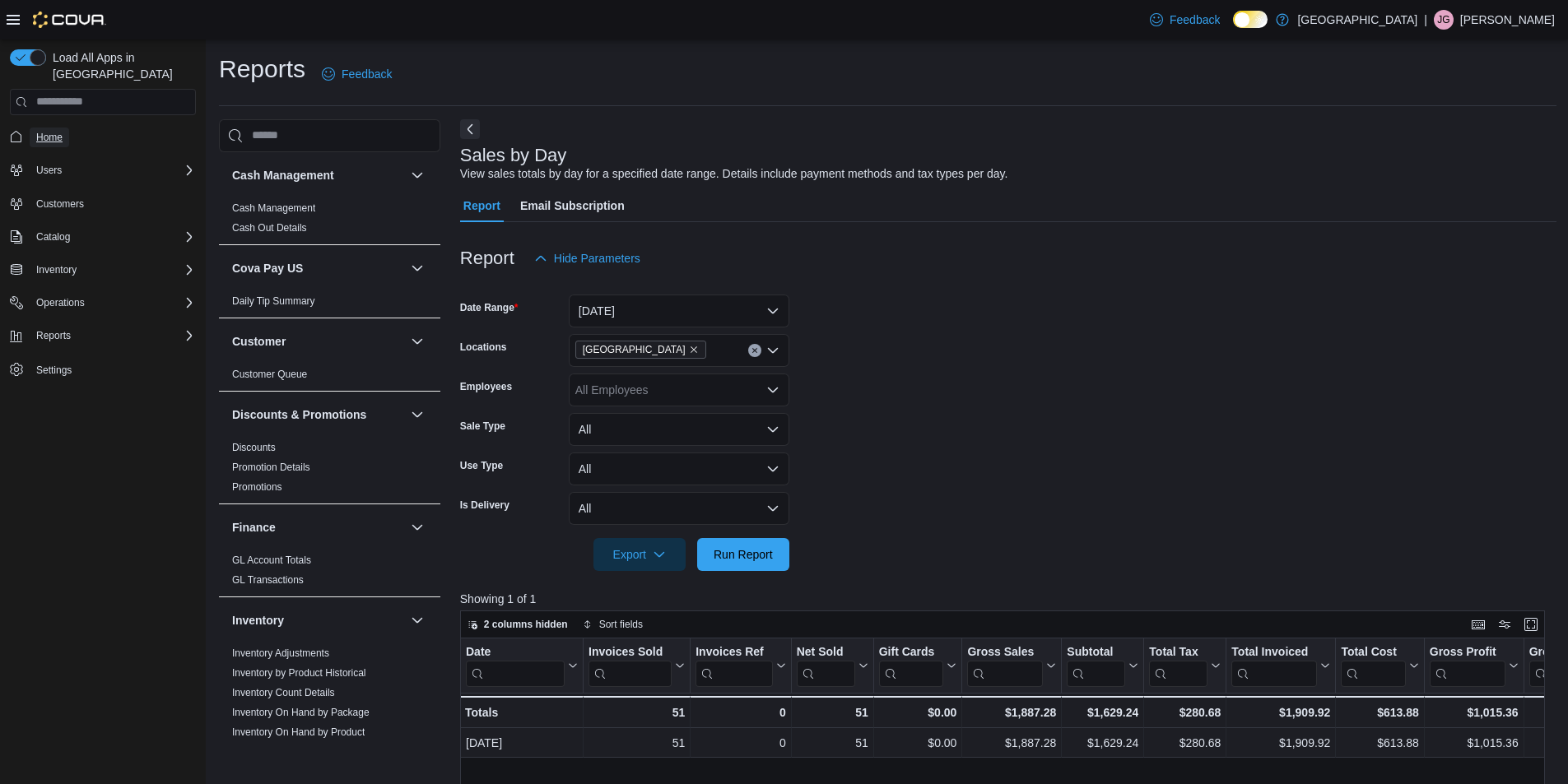
click at [52, 130] on span "Home" at bounding box center [49, 136] width 27 height 13
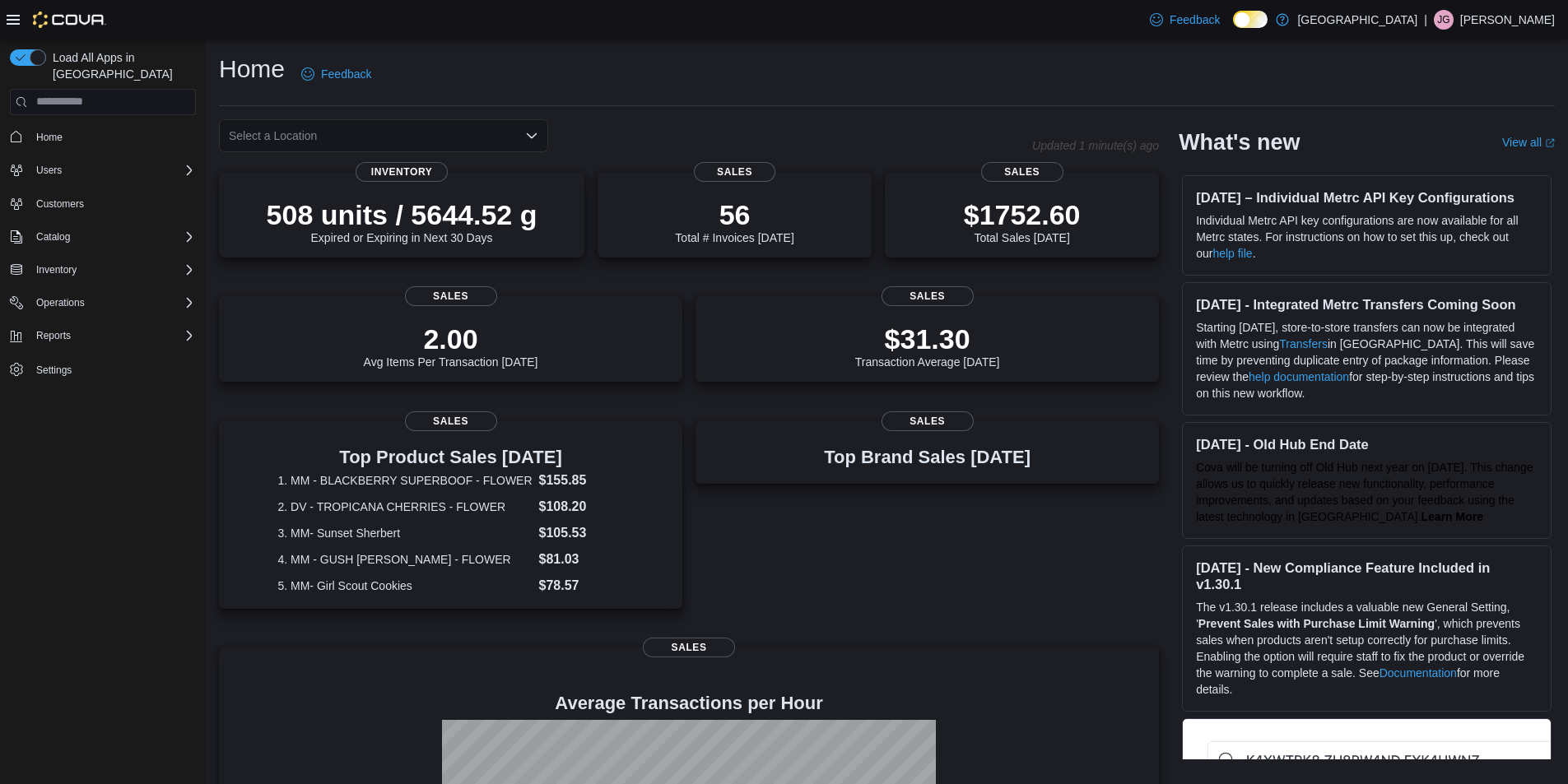
click at [533, 135] on icon "Open list of options" at bounding box center [532, 134] width 10 height 5
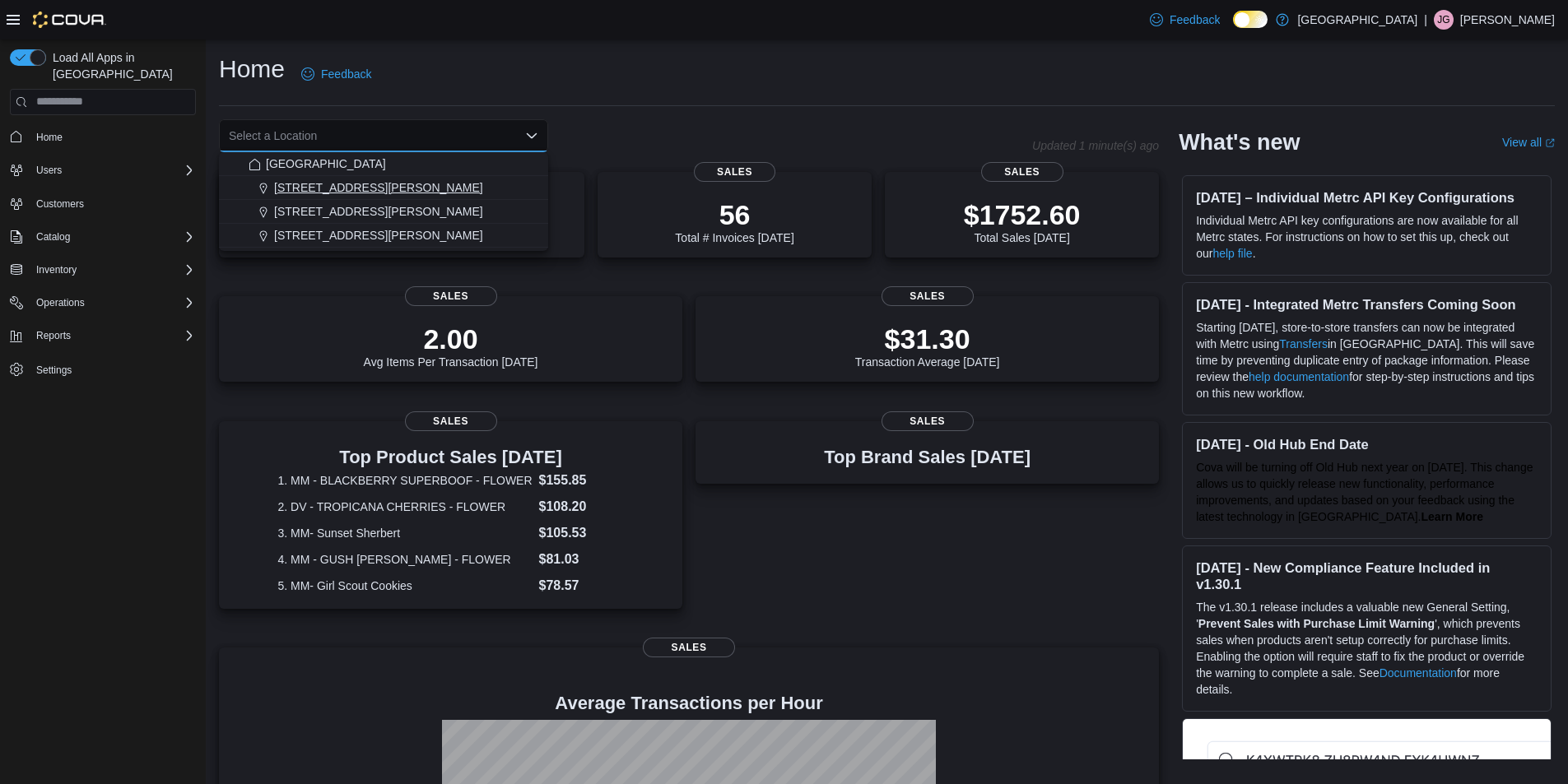
click at [340, 190] on span "1165 McNutt Road" at bounding box center [378, 188] width 209 height 17
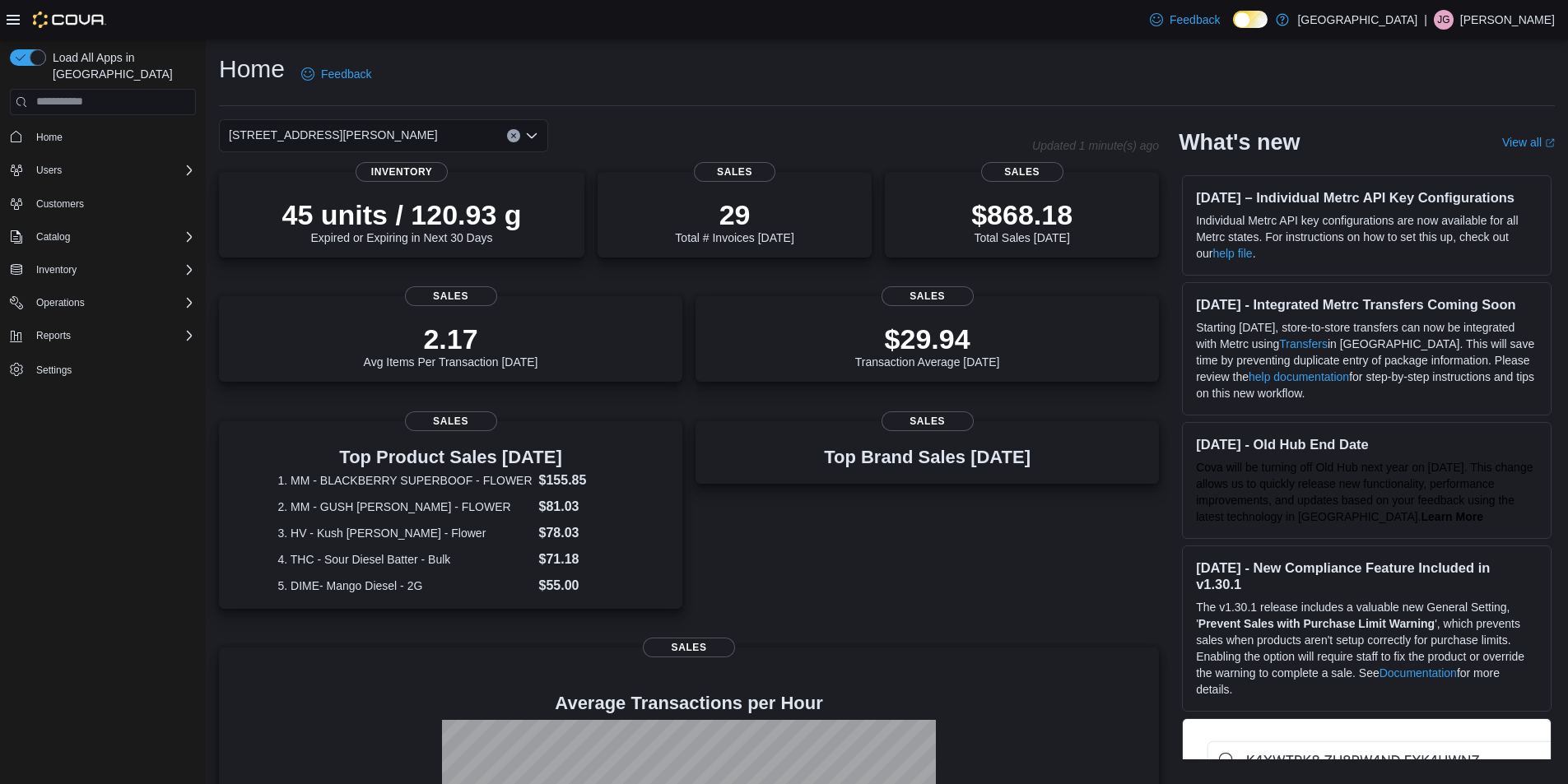
click at [639, 117] on div "Home Feedback 1165 McNutt Road Updated 1 minute(s) ago 45 units / 120.93 g Expi…" at bounding box center [886, 526] width 1362 height 974
click at [529, 133] on icon "Open list of options" at bounding box center [532, 134] width 10 height 5
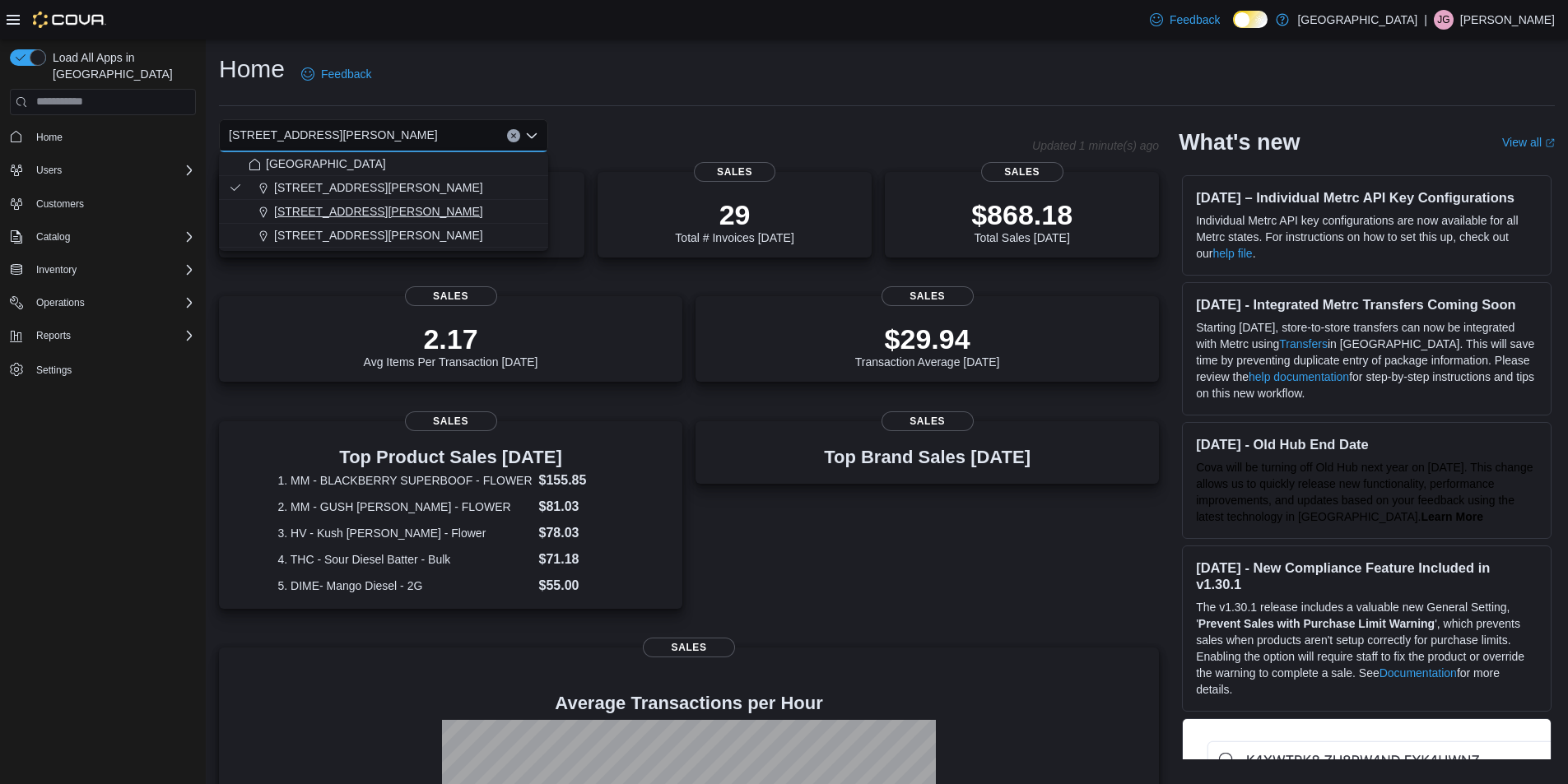
click at [320, 209] on span "200 South Solano Drive" at bounding box center [378, 211] width 209 height 17
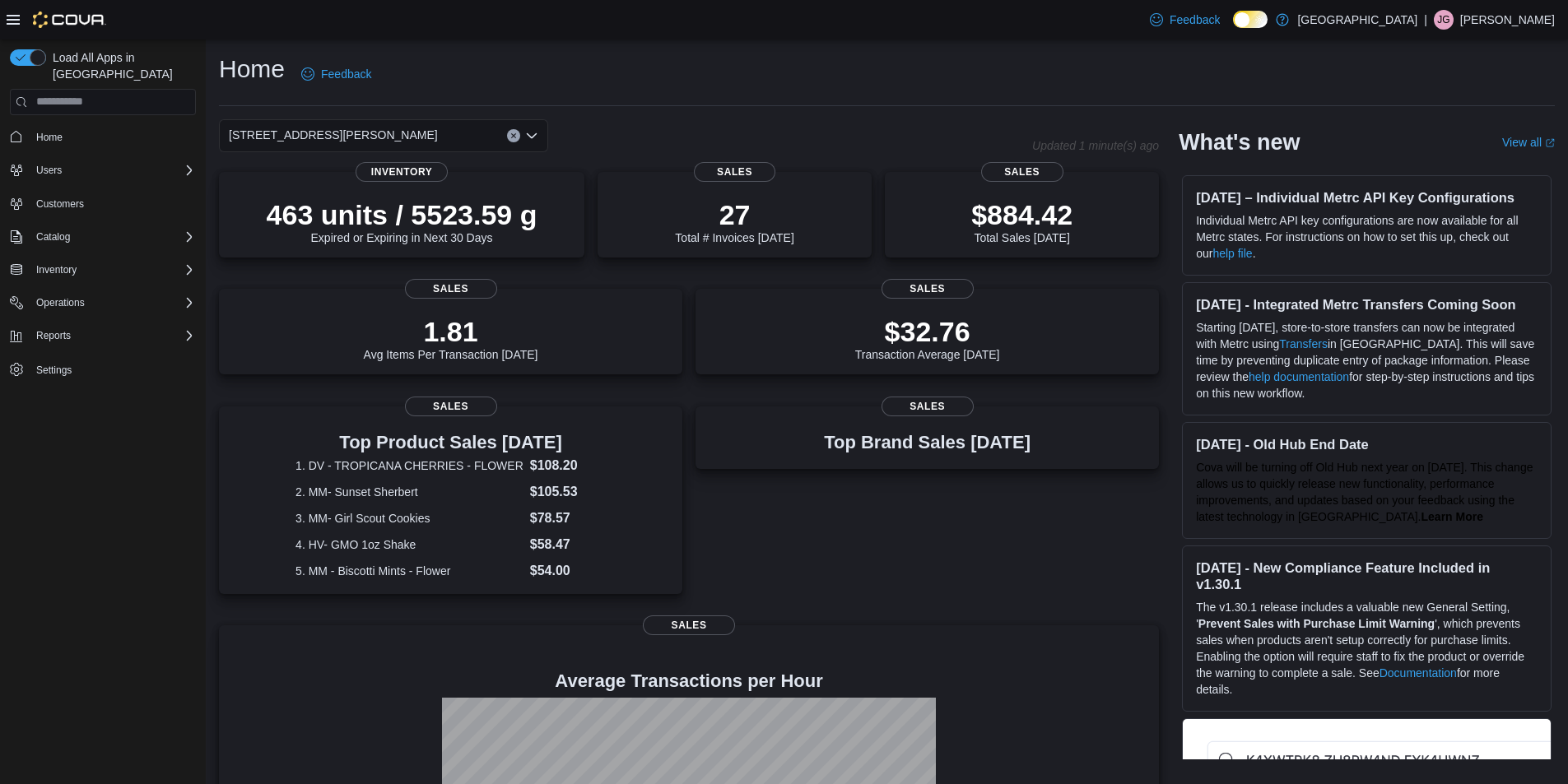
click at [531, 133] on icon "Open list of options" at bounding box center [532, 135] width 13 height 13
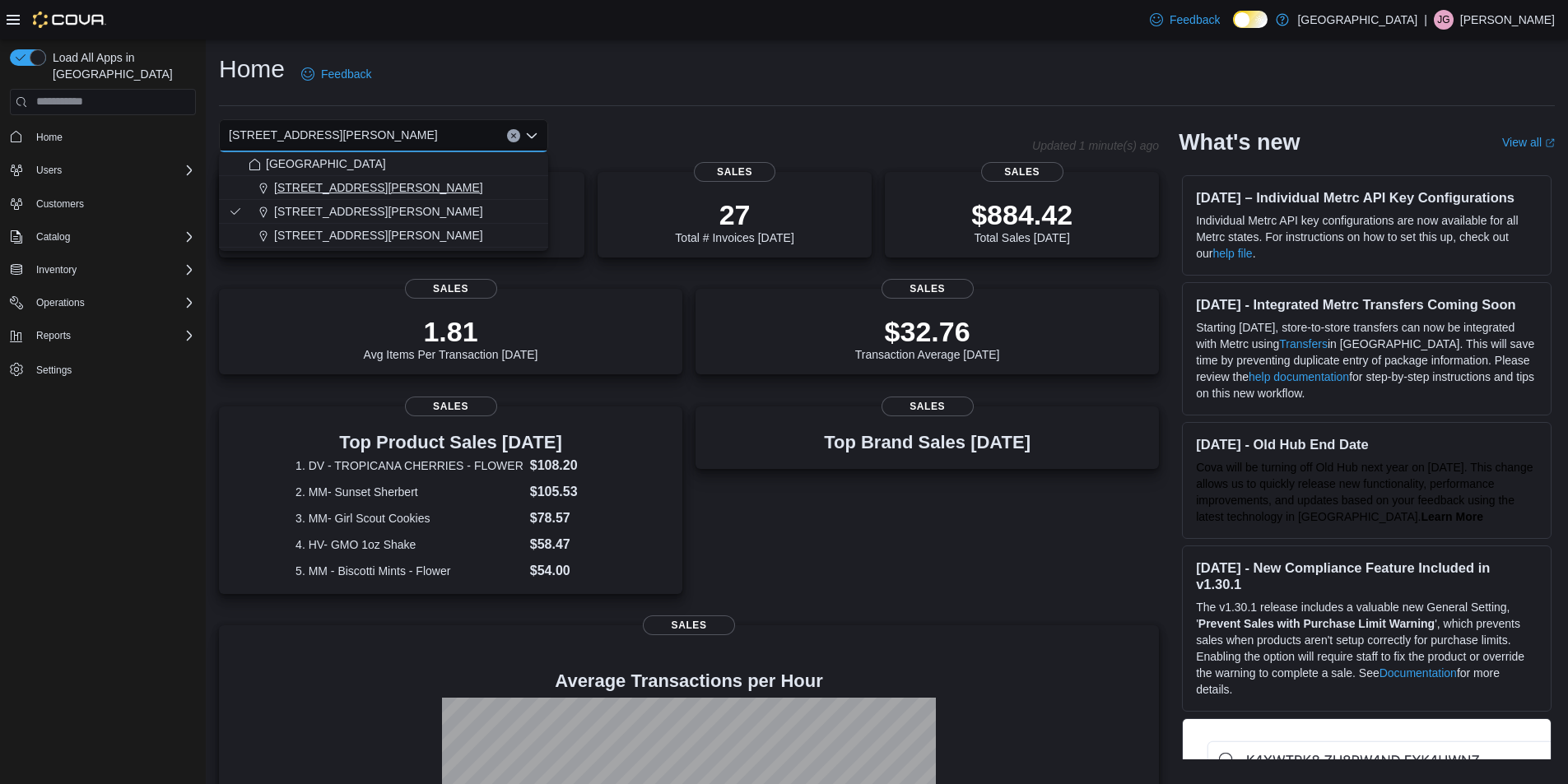
click at [373, 191] on div "1165 McNutt Road" at bounding box center [393, 188] width 289 height 17
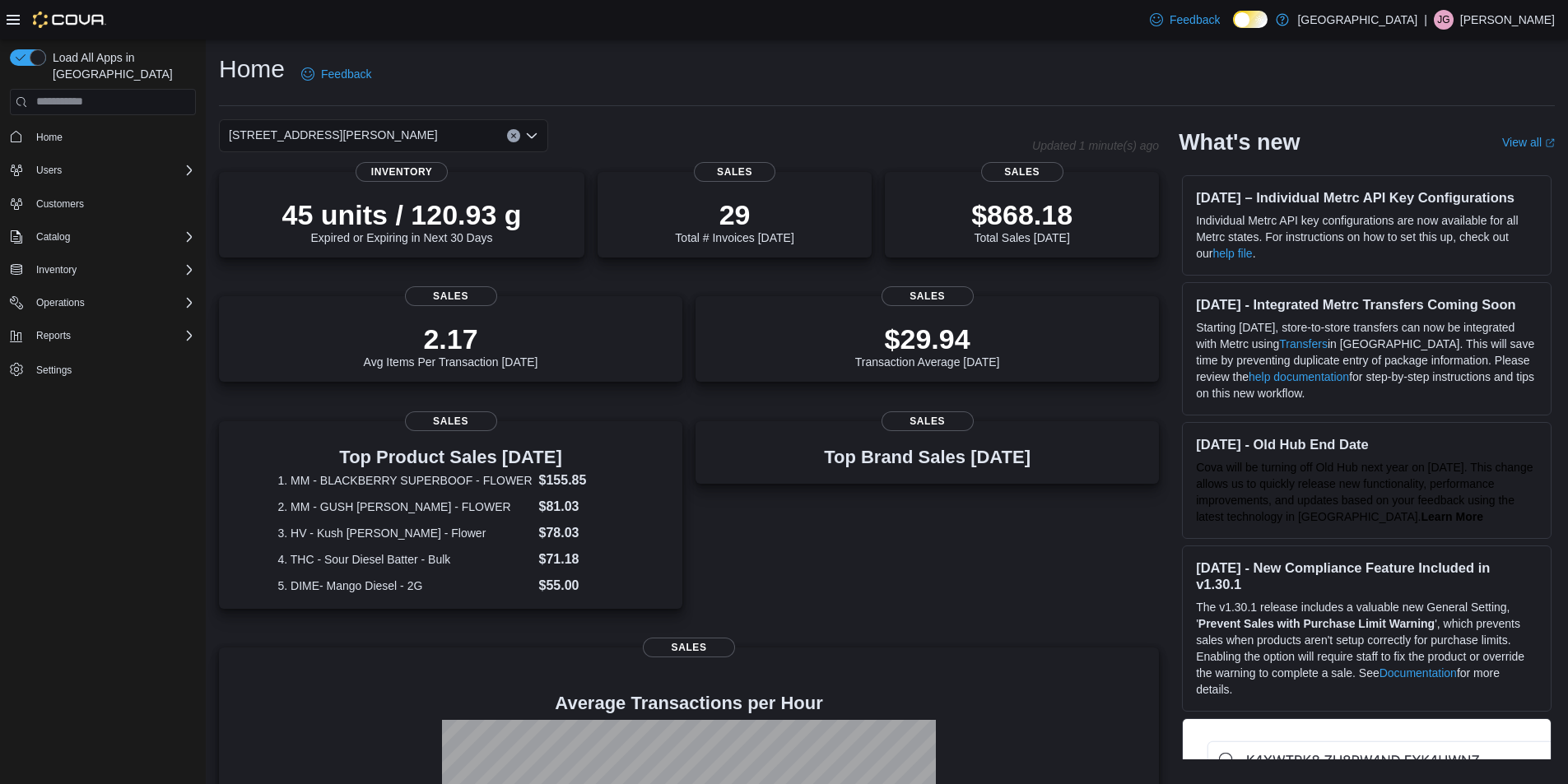
click at [534, 132] on icon "Open list of options" at bounding box center [532, 135] width 13 height 13
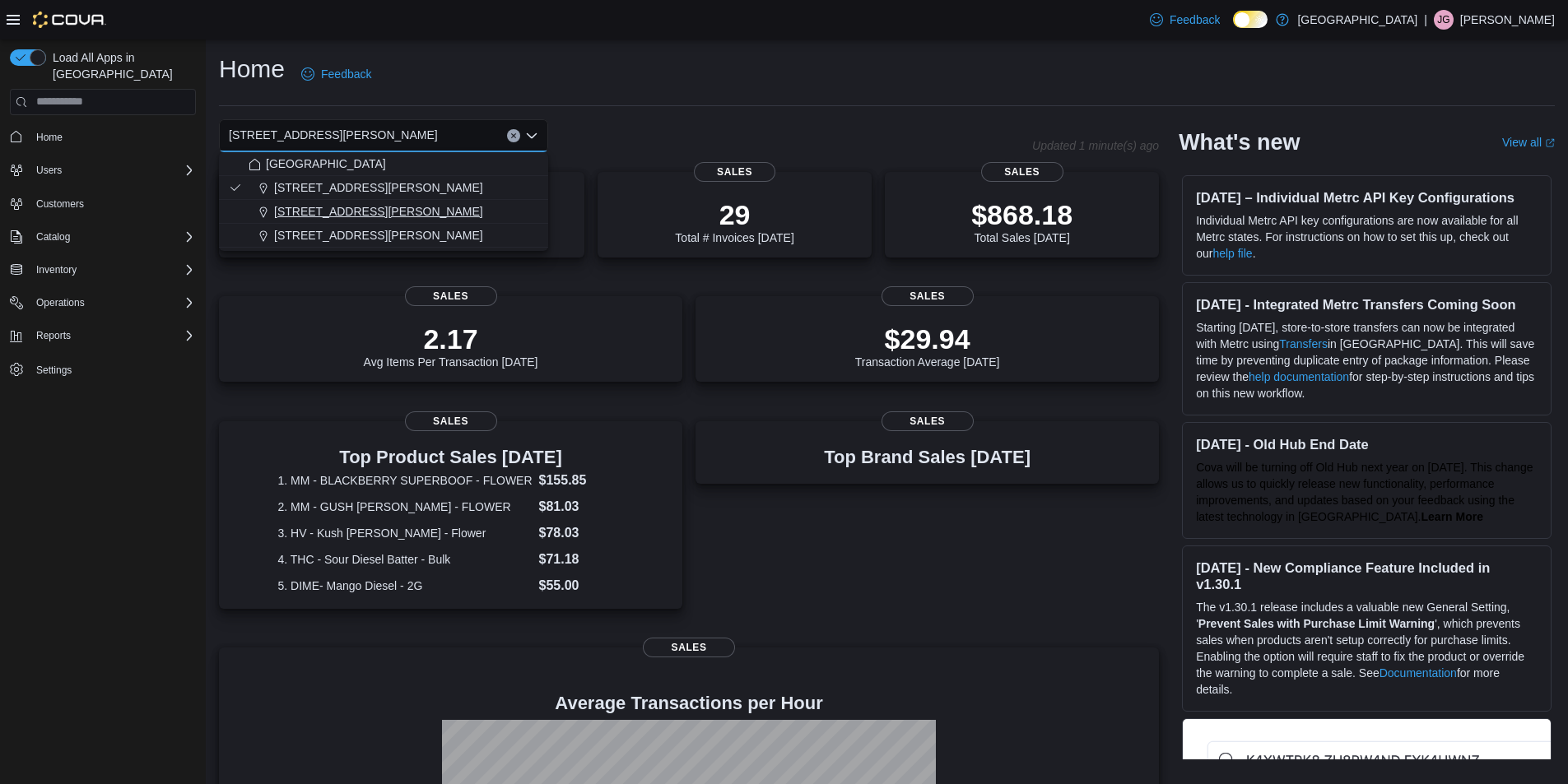
click at [353, 212] on span "200 South Solano Drive" at bounding box center [378, 211] width 209 height 17
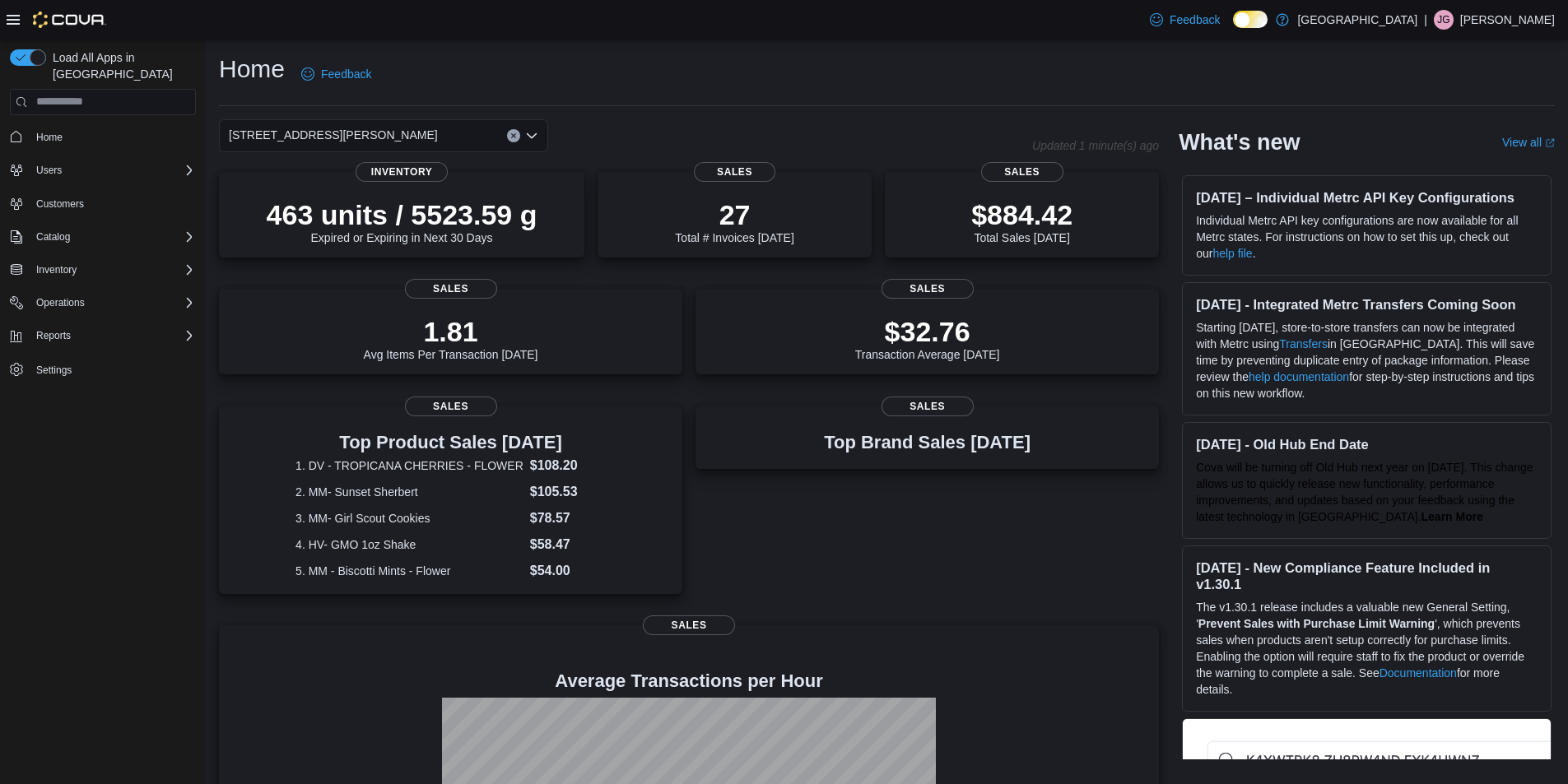
click at [506, 136] on div "200 South Solano Drive" at bounding box center [383, 135] width 329 height 33
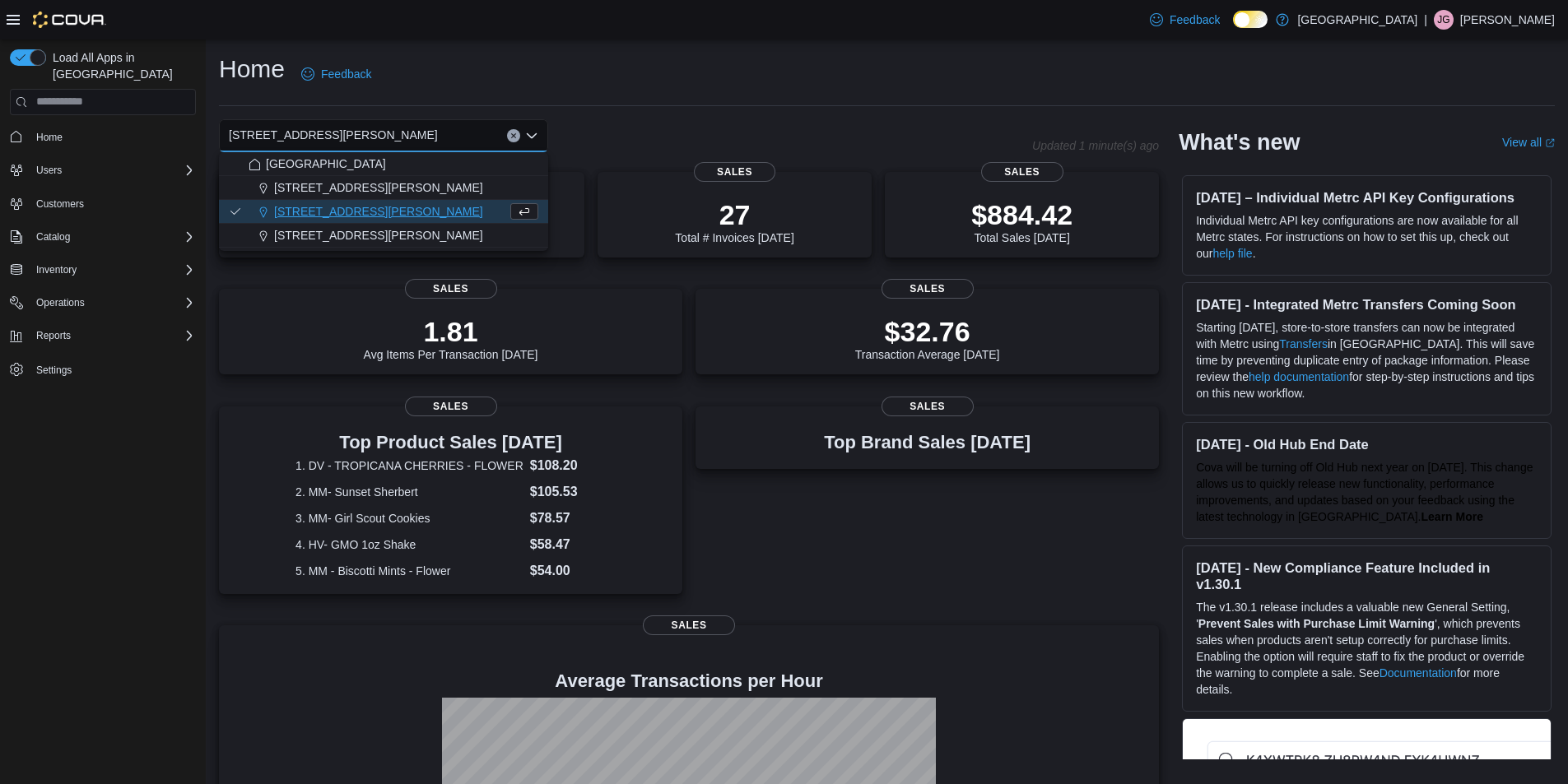
click at [518, 130] on button "Clear input" at bounding box center [513, 135] width 13 height 13
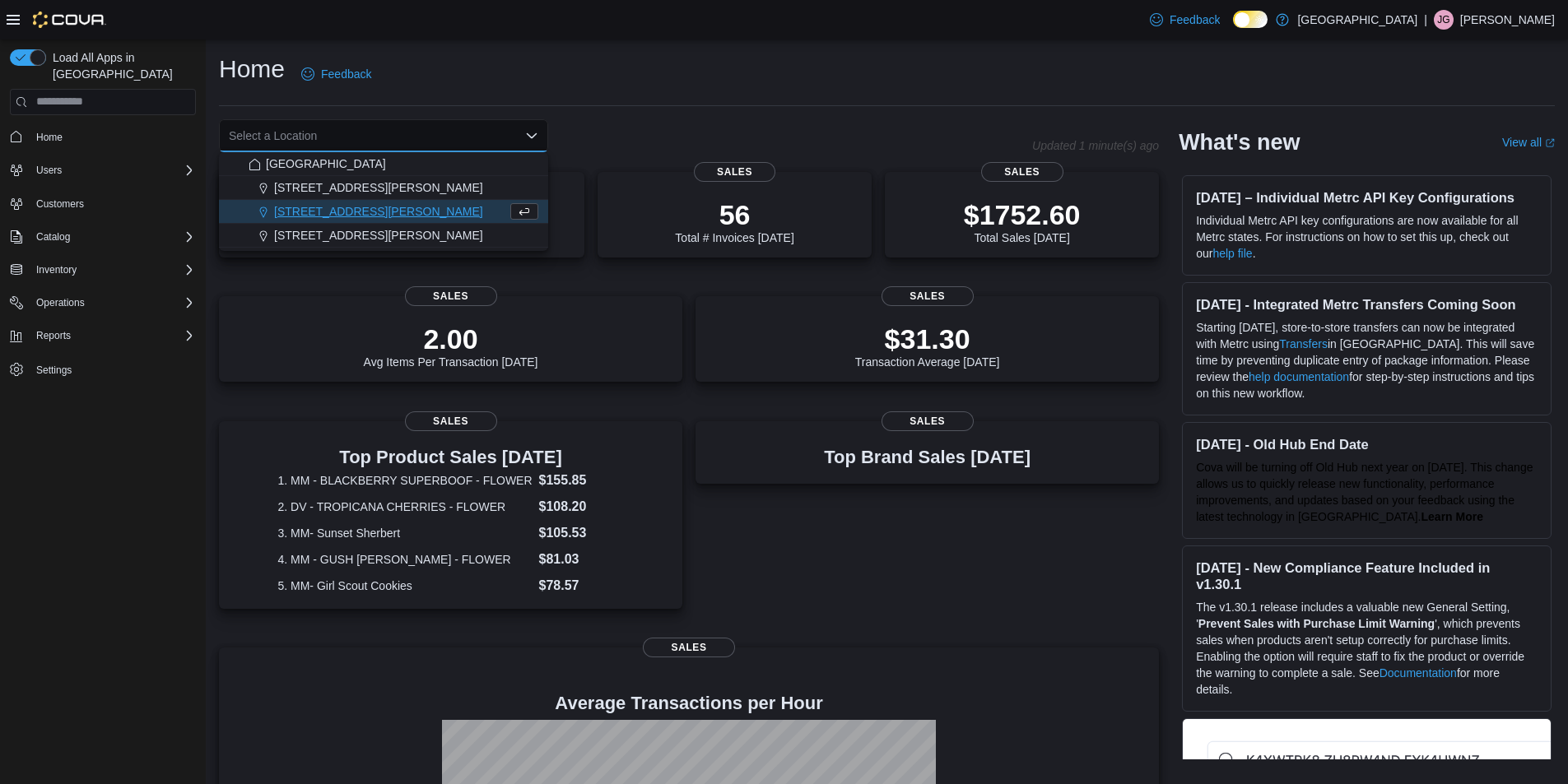
click at [947, 56] on div "Home Feedback" at bounding box center [887, 73] width 1336 height 42
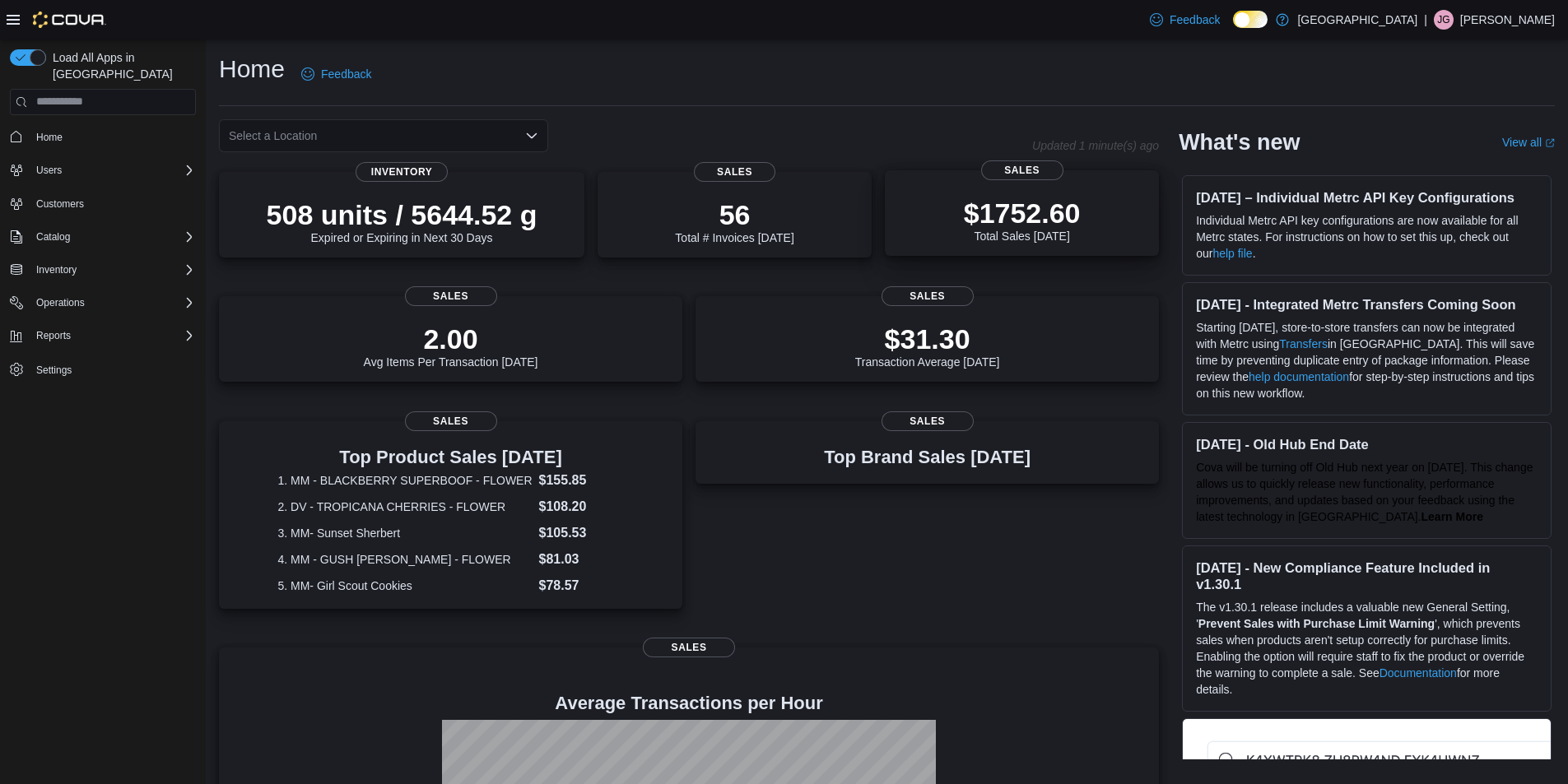
click at [1029, 221] on p "$1752.60" at bounding box center [1023, 212] width 117 height 33
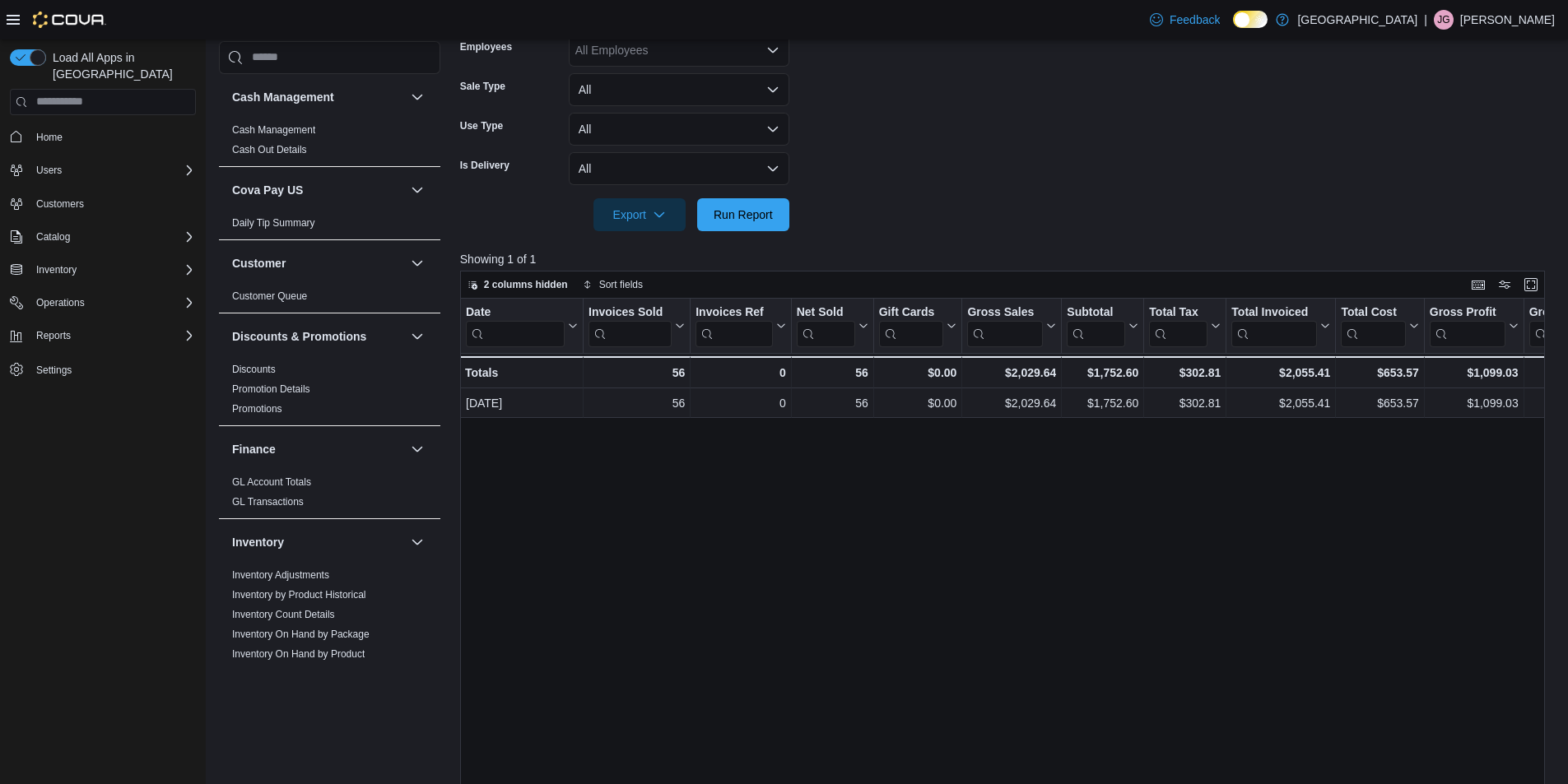
scroll to position [466, 0]
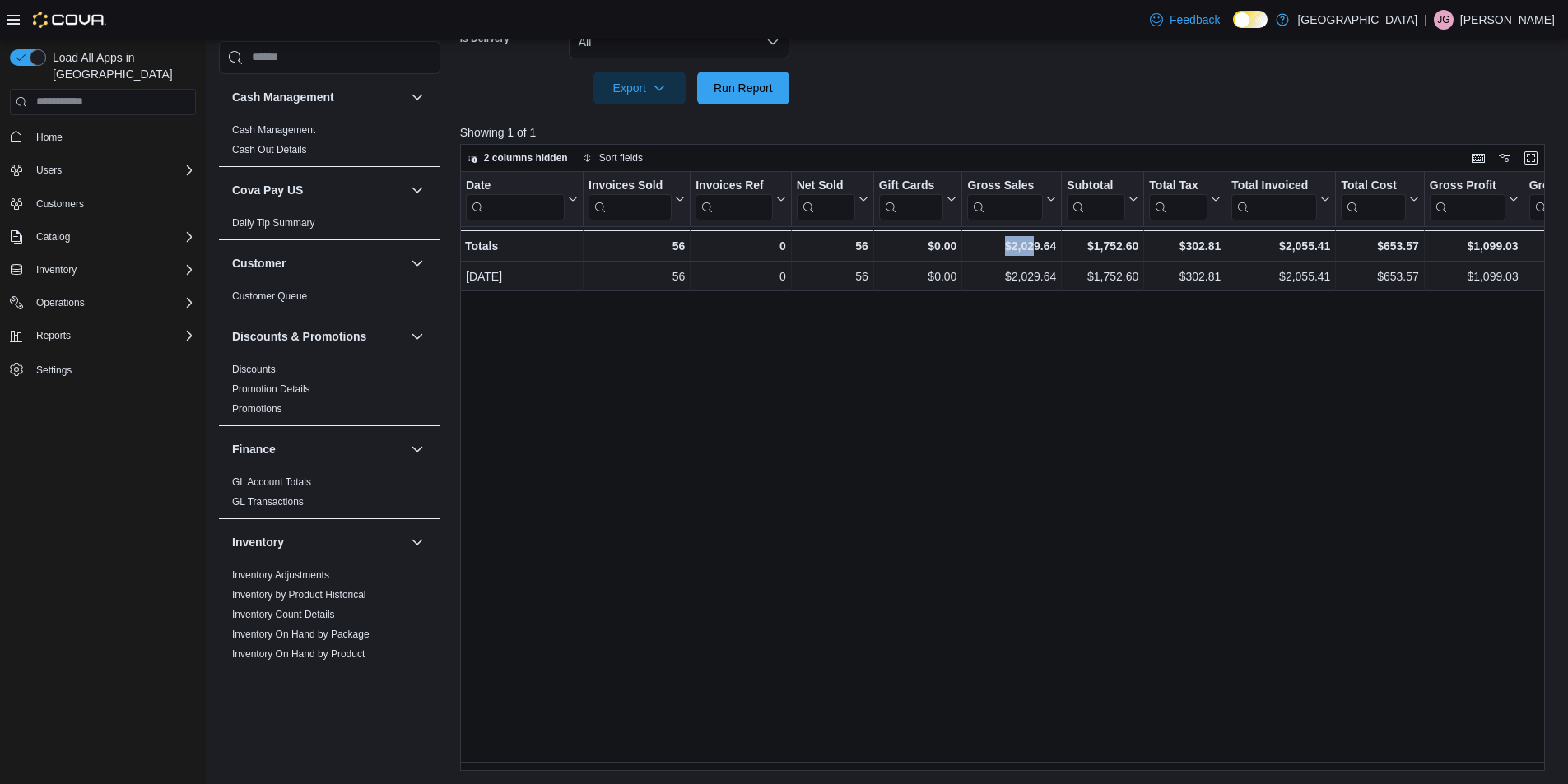
drag, startPoint x: 965, startPoint y: 760, endPoint x: 1032, endPoint y: 761, distance: 67.0
click at [1032, 761] on div "Date Click to view column header actions Invoices Sold Click to view column hea…" at bounding box center [1009, 471] width 1097 height 599
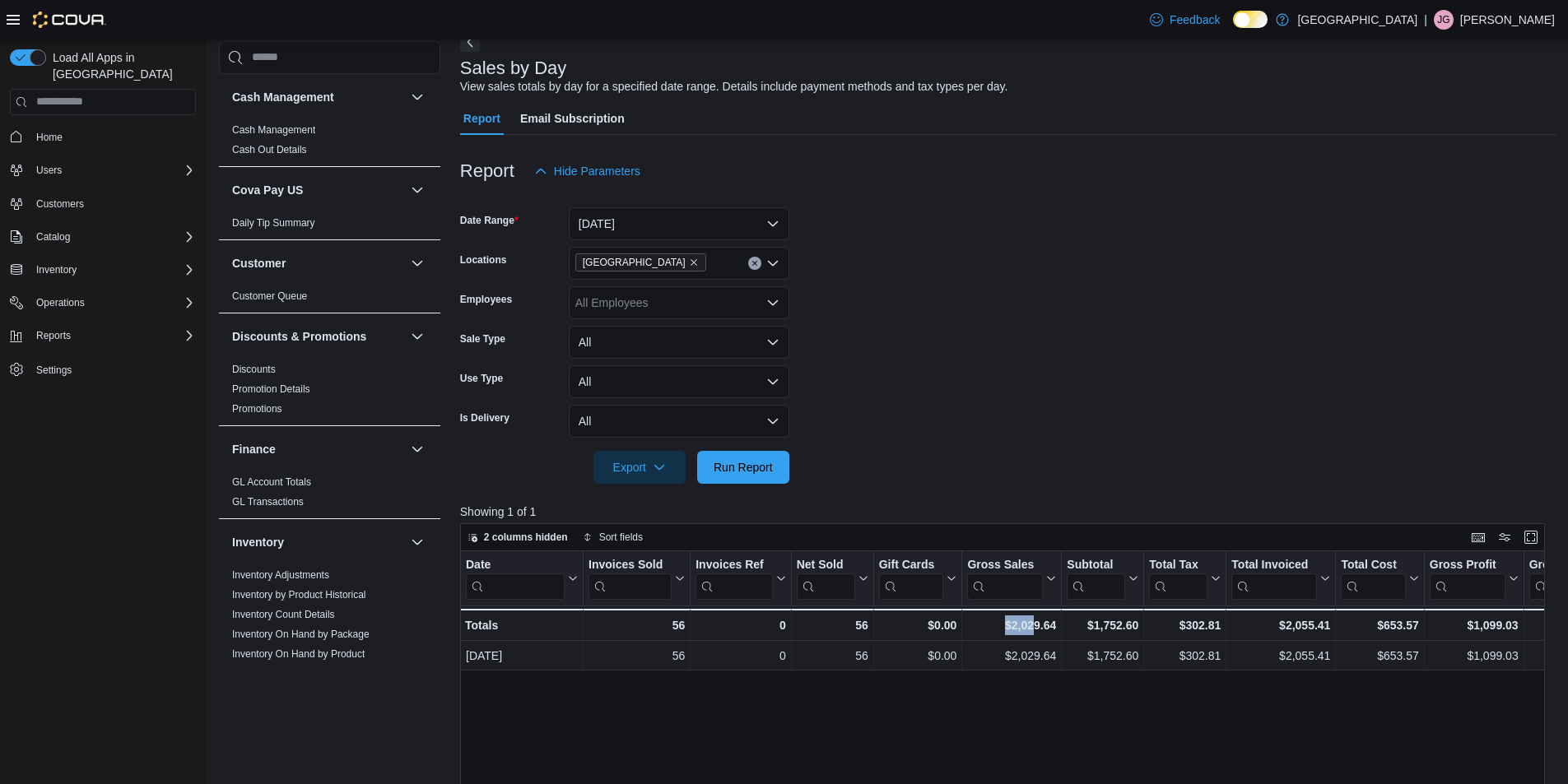
scroll to position [0, 0]
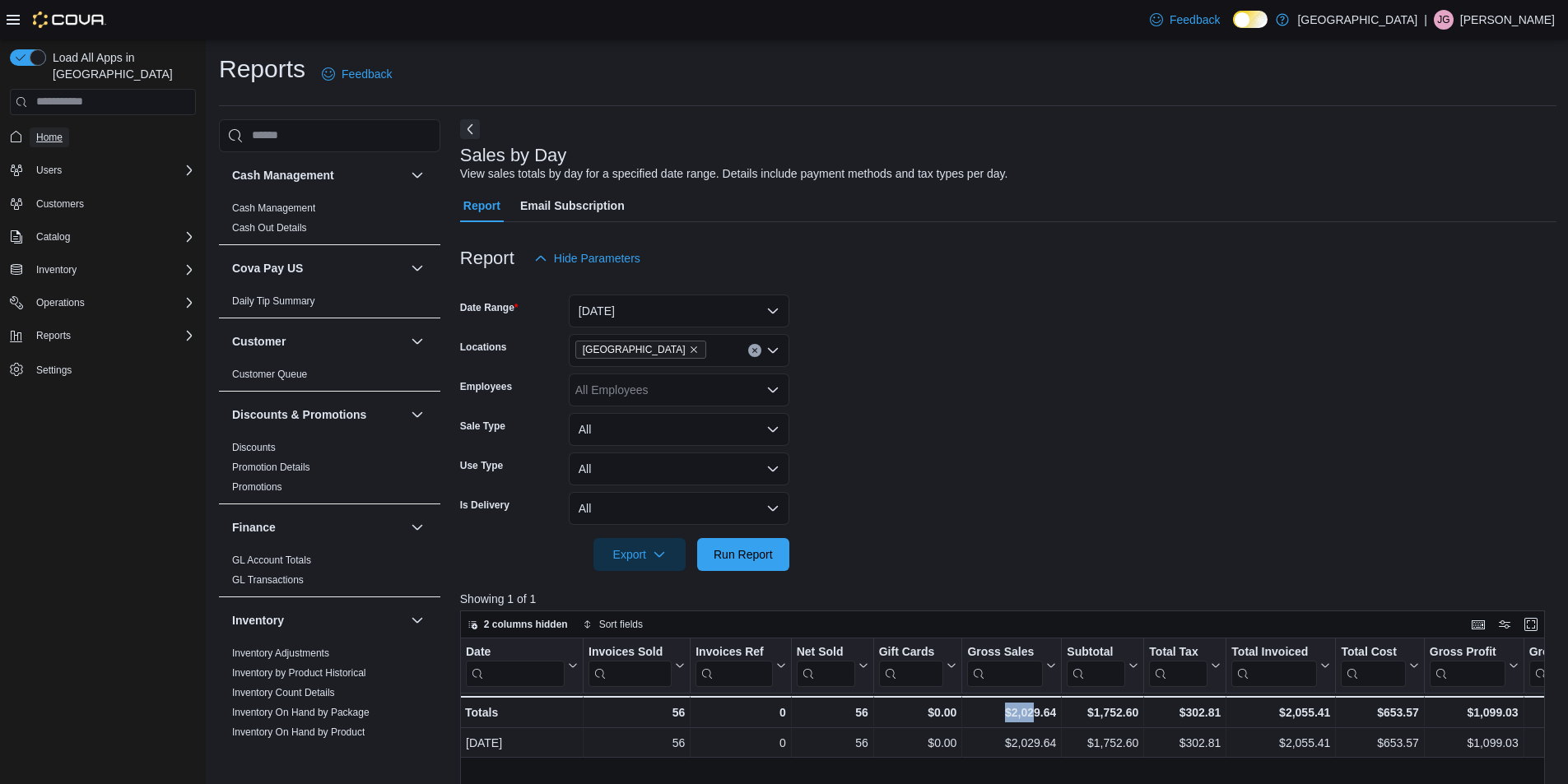
click at [59, 130] on span "Home" at bounding box center [49, 136] width 27 height 13
